Goal: Task Accomplishment & Management: Manage account settings

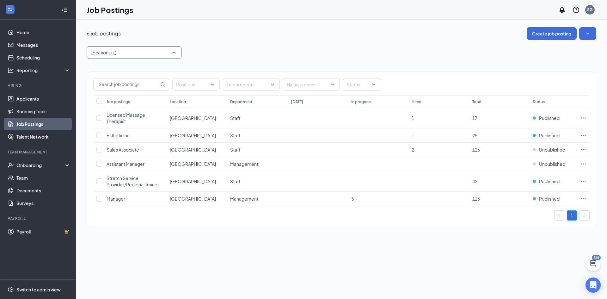
click at [113, 57] on div at bounding box center [130, 52] width 85 height 10
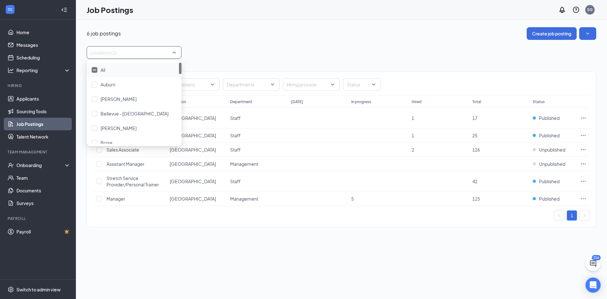
click at [95, 68] on div at bounding box center [95, 70] width 6 height 6
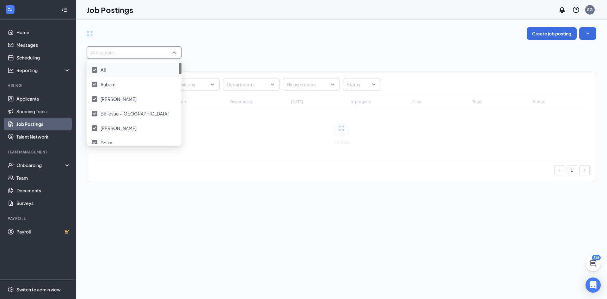
click at [95, 68] on div at bounding box center [95, 70] width 6 height 6
click at [107, 53] on div at bounding box center [130, 52] width 85 height 10
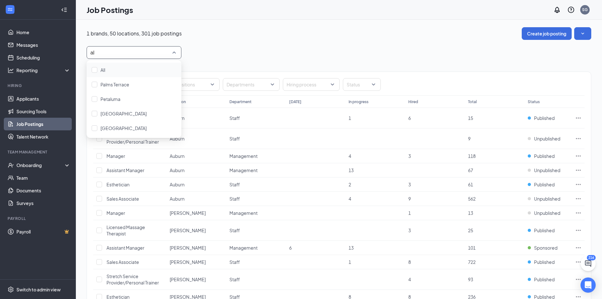
type input "a"
type input "[PERSON_NAME]"
click at [116, 69] on span "[GEOGRAPHIC_DATA]" at bounding box center [123, 70] width 46 height 6
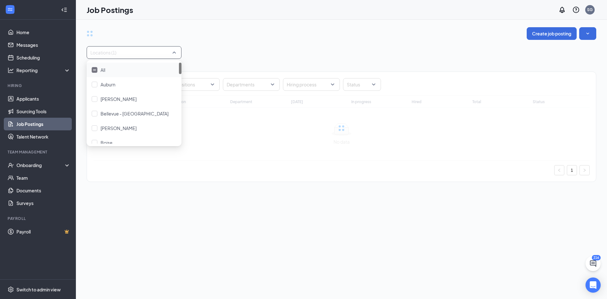
click at [251, 39] on div "Create job posting" at bounding box center [341, 33] width 509 height 13
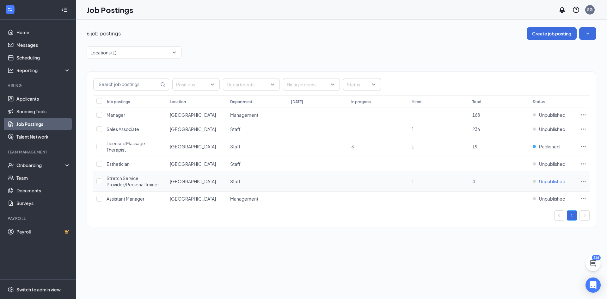
click at [558, 179] on span "Unpublished" at bounding box center [552, 181] width 26 height 6
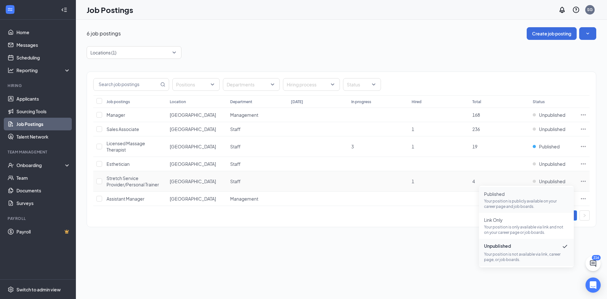
click at [506, 201] on p "Your position is publicly available on your career page and job boards." at bounding box center [526, 203] width 85 height 11
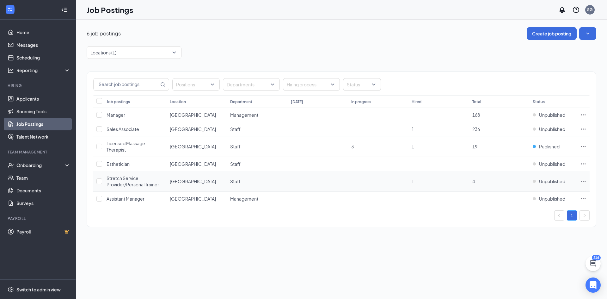
click at [583, 179] on icon "Ellipses" at bounding box center [583, 181] width 6 height 6
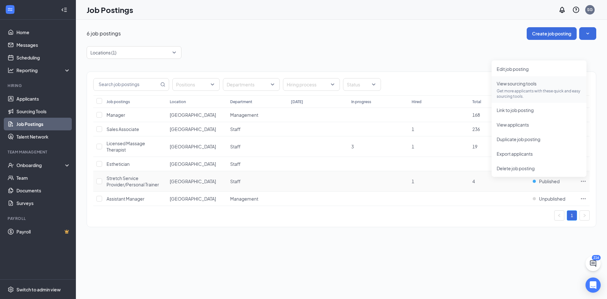
click at [506, 87] on span "View sourcing tools Get more applicants with these quick and easy sourcing tool…" at bounding box center [538, 89] width 85 height 19
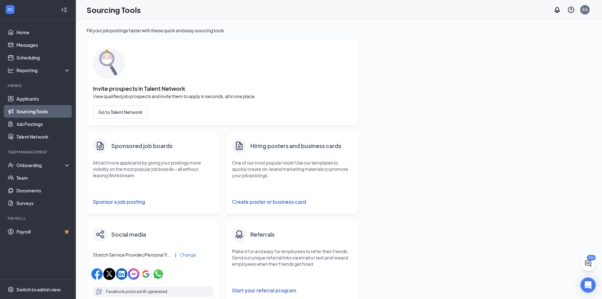
click at [130, 197] on button "Sponsor a job posting" at bounding box center [153, 201] width 120 height 13
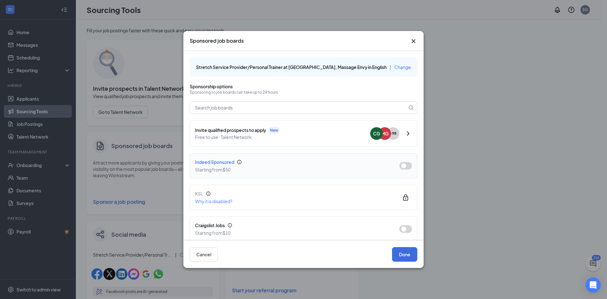
click at [399, 165] on button "button" at bounding box center [405, 166] width 13 height 8
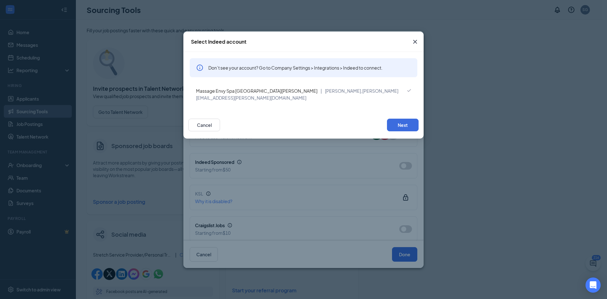
click at [396, 111] on div "Cancel Next" at bounding box center [303, 124] width 240 height 27
click at [396, 118] on button "Next" at bounding box center [403, 124] width 32 height 13
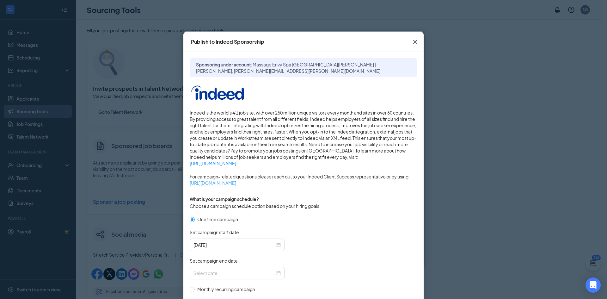
scroll to position [126, 0]
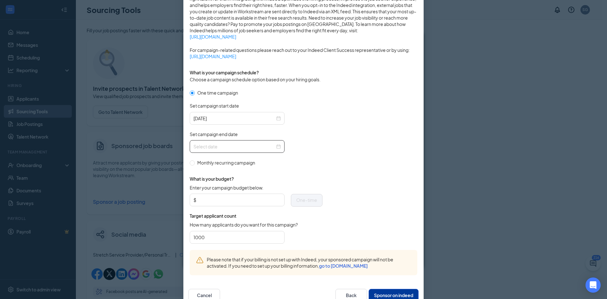
click at [275, 146] on div at bounding box center [236, 146] width 87 height 7
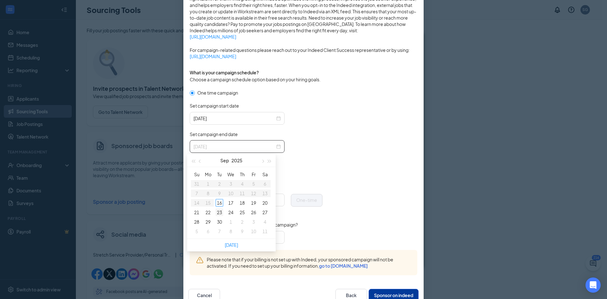
type input "[DATE]"
drag, startPoint x: 218, startPoint y: 212, endPoint x: 228, endPoint y: 210, distance: 10.4
click at [218, 212] on div "23" at bounding box center [220, 212] width 8 height 8
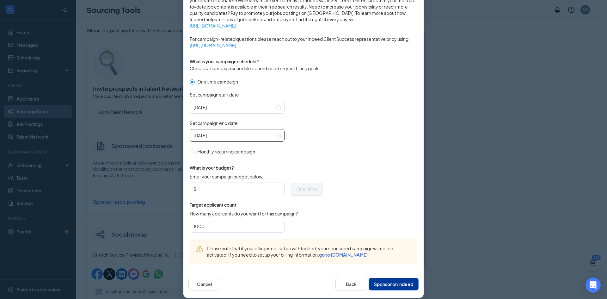
scroll to position [144, 0]
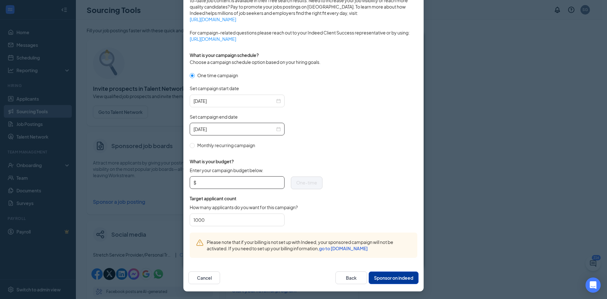
click at [238, 183] on input "Enter your campaign budget below." at bounding box center [238, 182] width 83 height 9
type input "250"
click at [354, 194] on form "One time campaign Set campaign start date [DATE] Set campaign end date [DATE] M…" at bounding box center [304, 152] width 228 height 161
click at [392, 282] on button "Sponsor on indeed" at bounding box center [393, 277] width 50 height 13
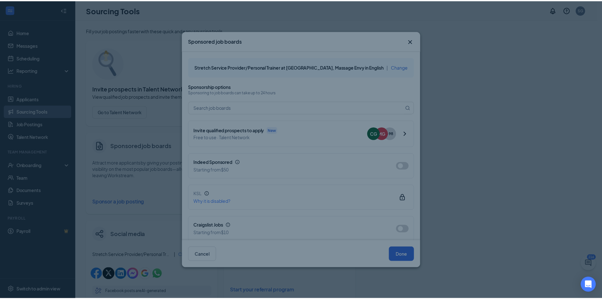
scroll to position [112, 0]
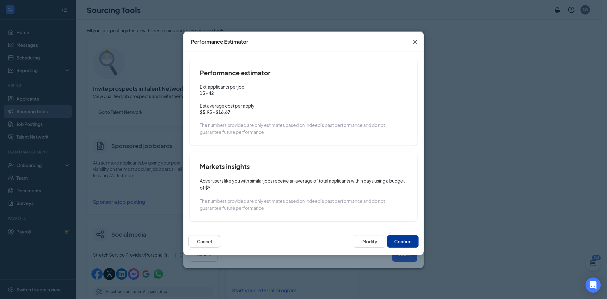
click at [395, 247] on button "Confirm" at bounding box center [403, 241] width 32 height 13
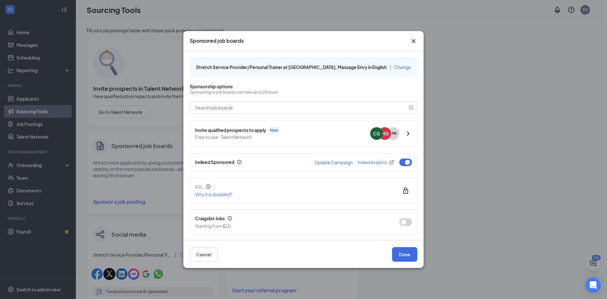
click at [405, 137] on icon "ChevronRight" at bounding box center [408, 134] width 8 height 8
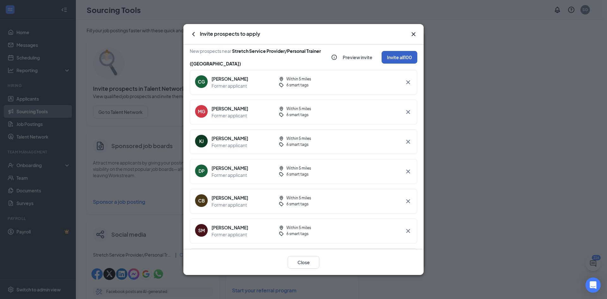
click at [383, 59] on button "Invite all 100" at bounding box center [399, 57] width 36 height 13
click at [374, 76] on div "Invite to apply via email" at bounding box center [380, 74] width 68 height 6
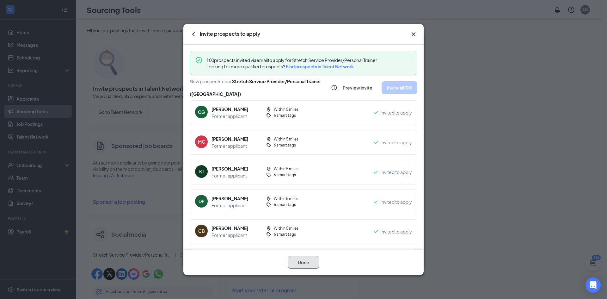
click at [309, 261] on button "Done" at bounding box center [304, 262] width 32 height 13
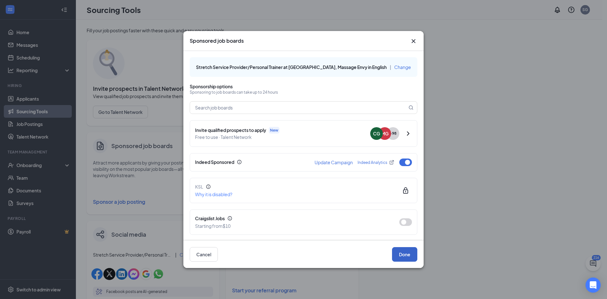
click at [396, 251] on button "Done" at bounding box center [404, 254] width 25 height 15
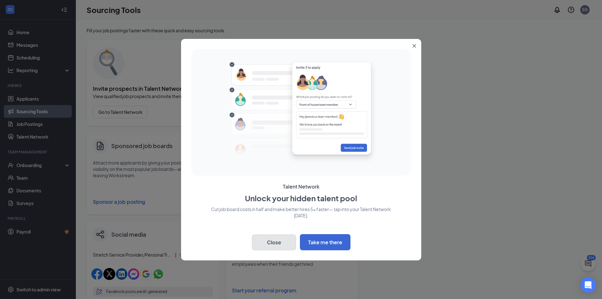
click at [287, 241] on button "Close" at bounding box center [274, 242] width 44 height 16
